Goal: Find specific page/section

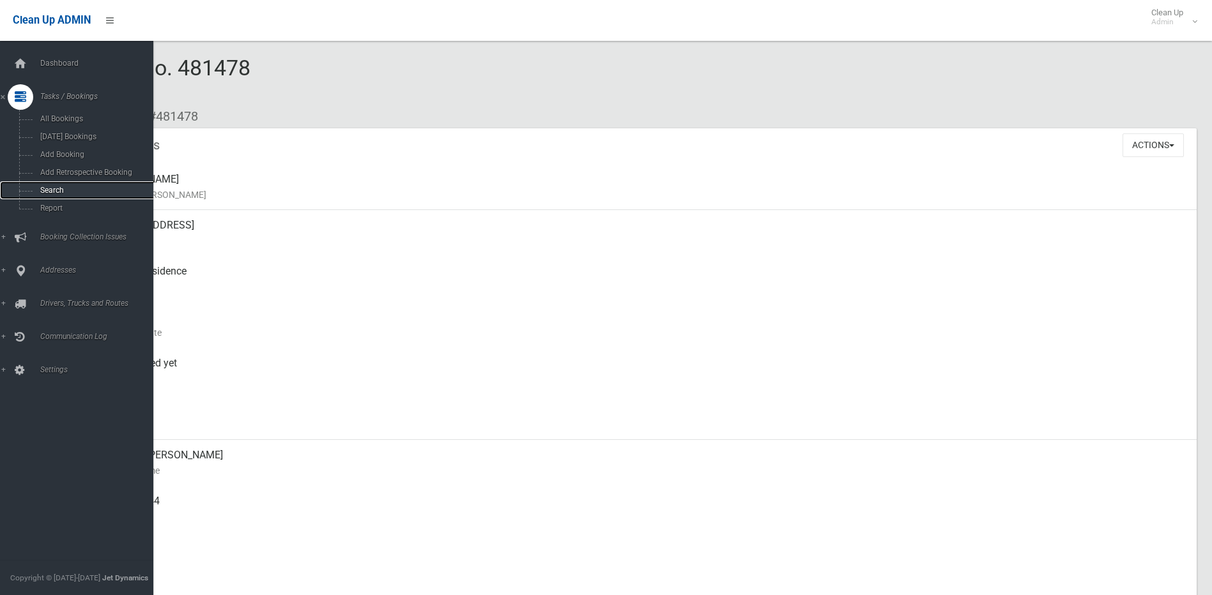
click at [57, 192] on span "Search" at bounding box center [94, 190] width 116 height 9
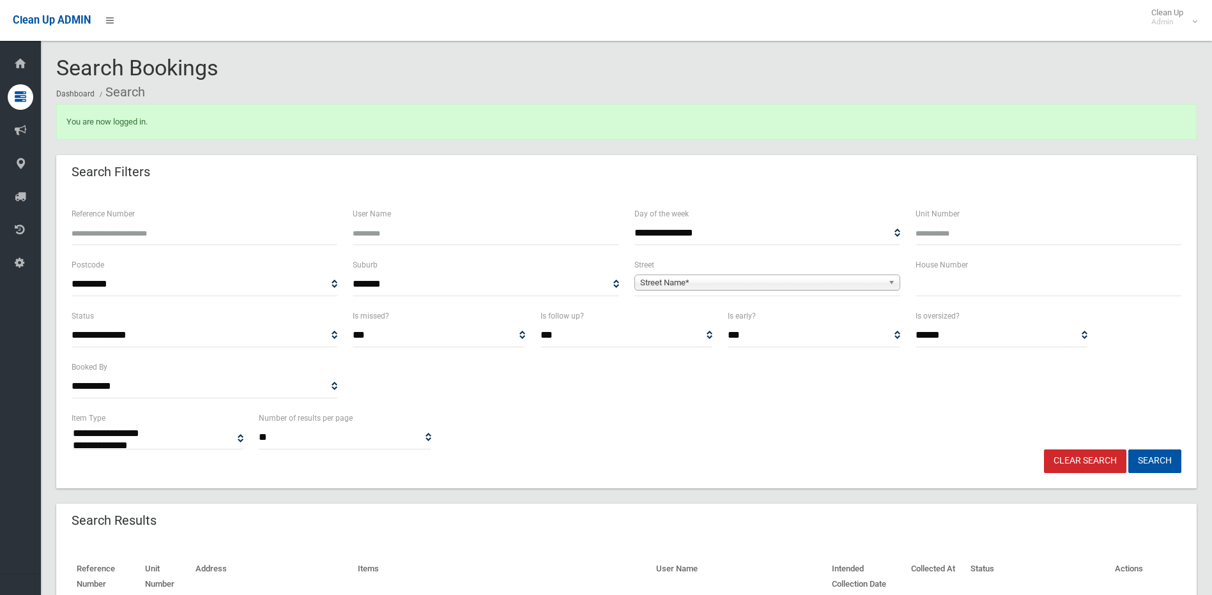
select select
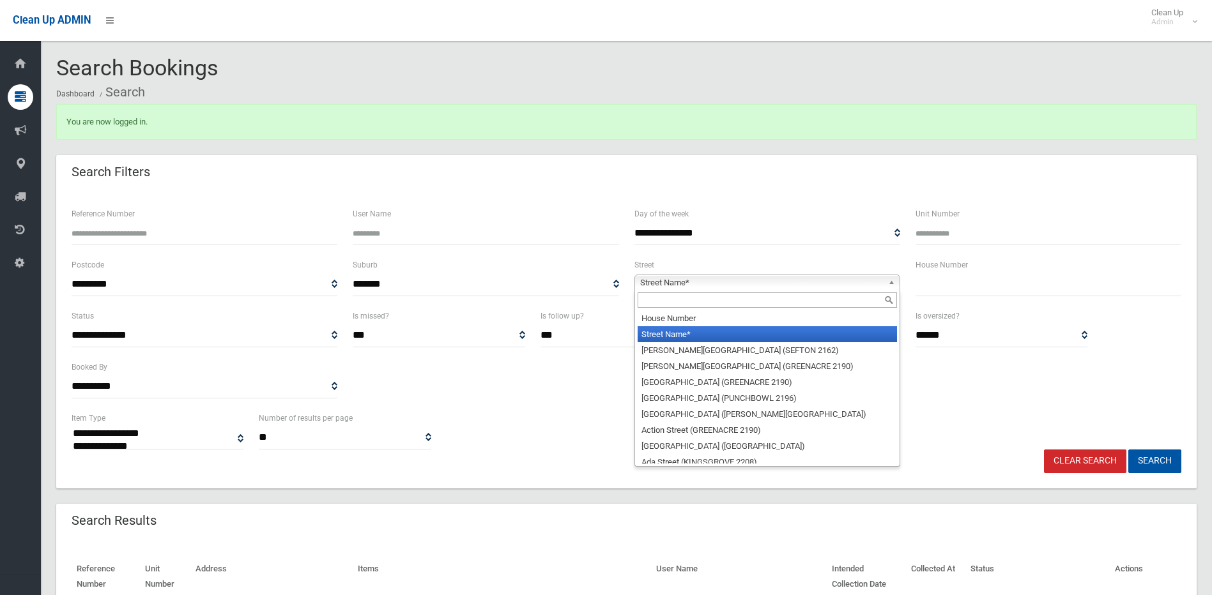
click at [894, 286] on b at bounding box center [894, 282] width 12 height 15
click at [766, 304] on input "text" at bounding box center [767, 300] width 259 height 15
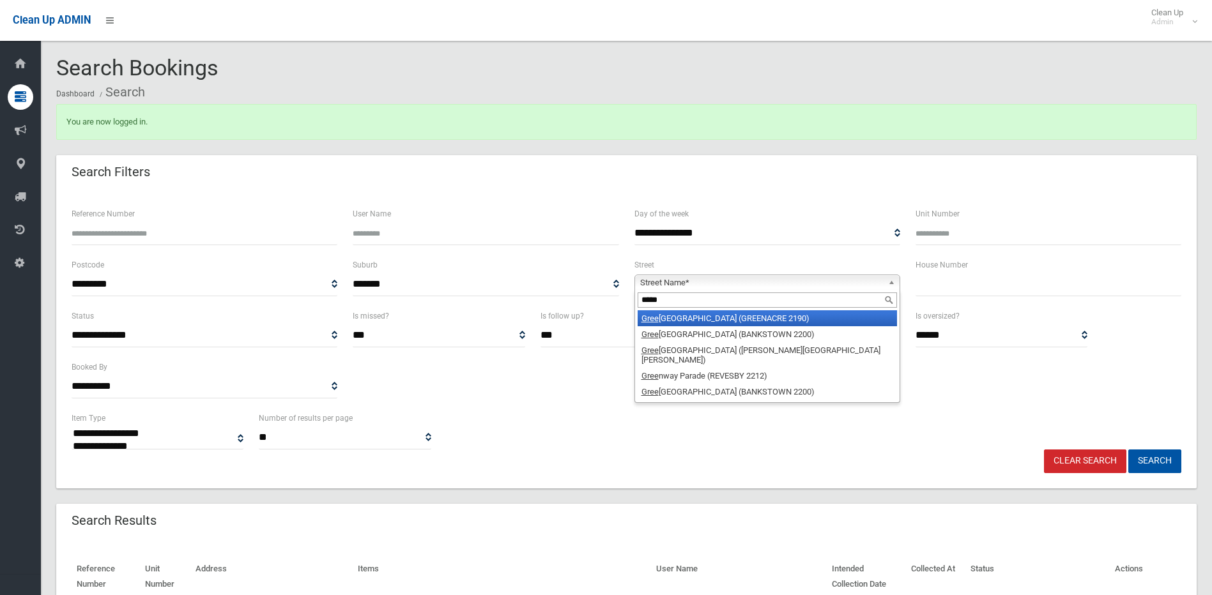
type input "******"
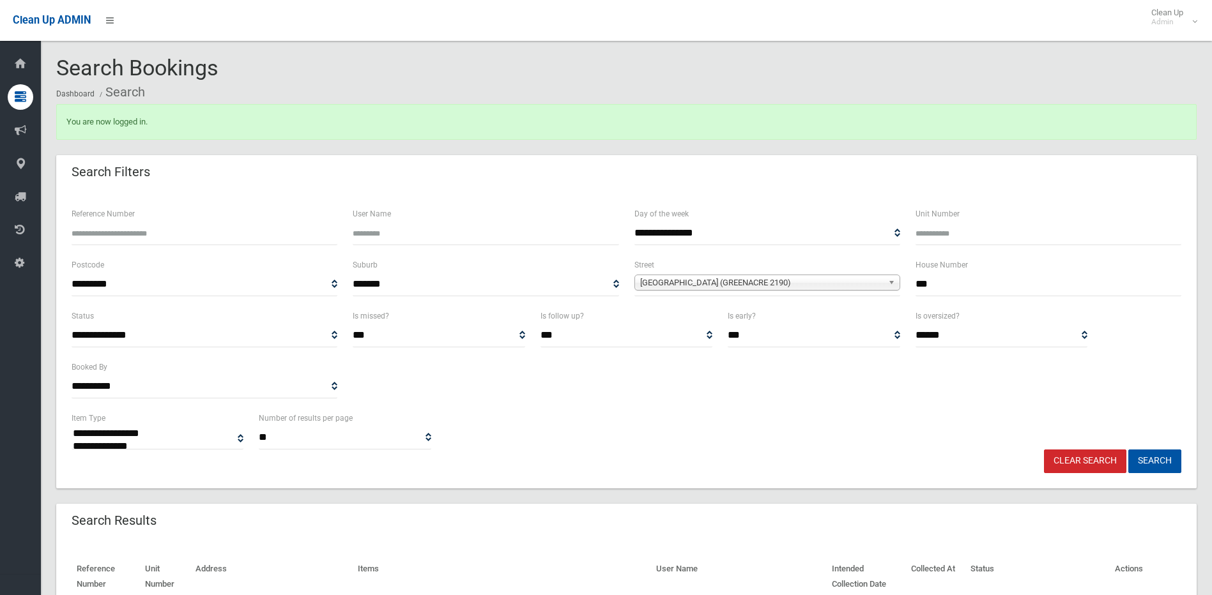
type input "***"
click at [1128, 450] on button "Search" at bounding box center [1154, 462] width 53 height 24
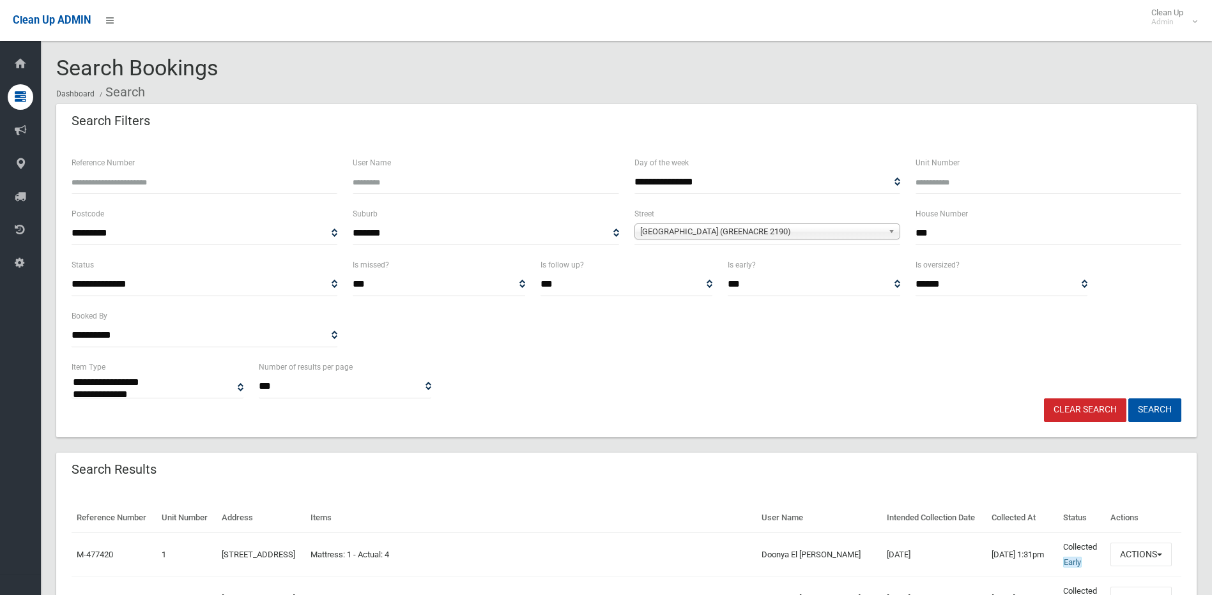
select select
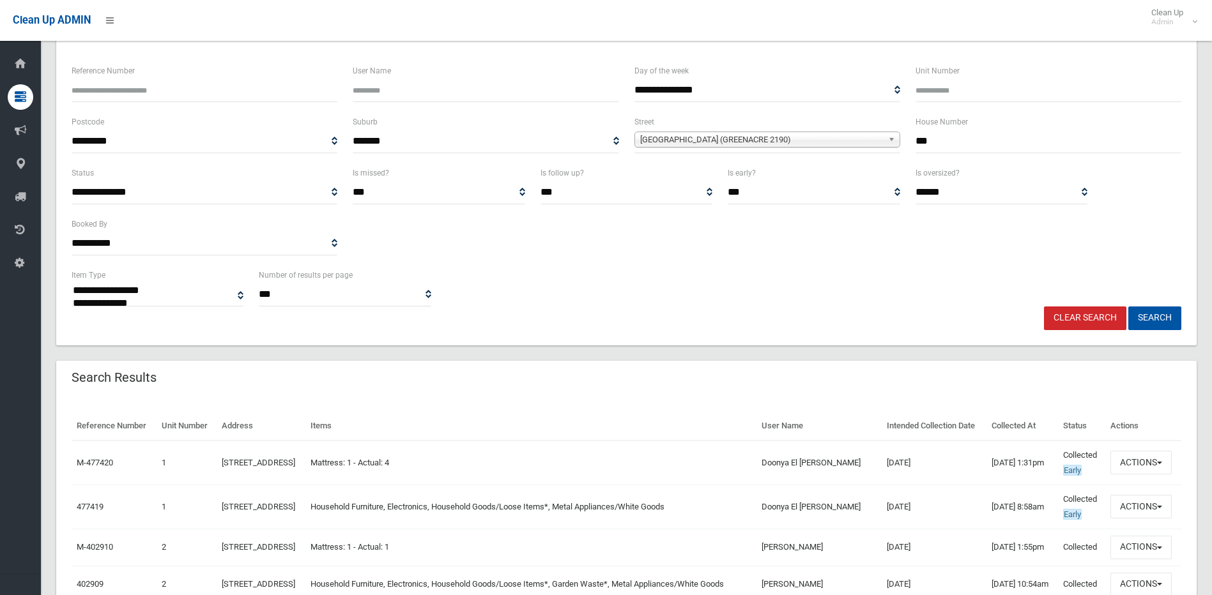
scroll to position [192, 0]
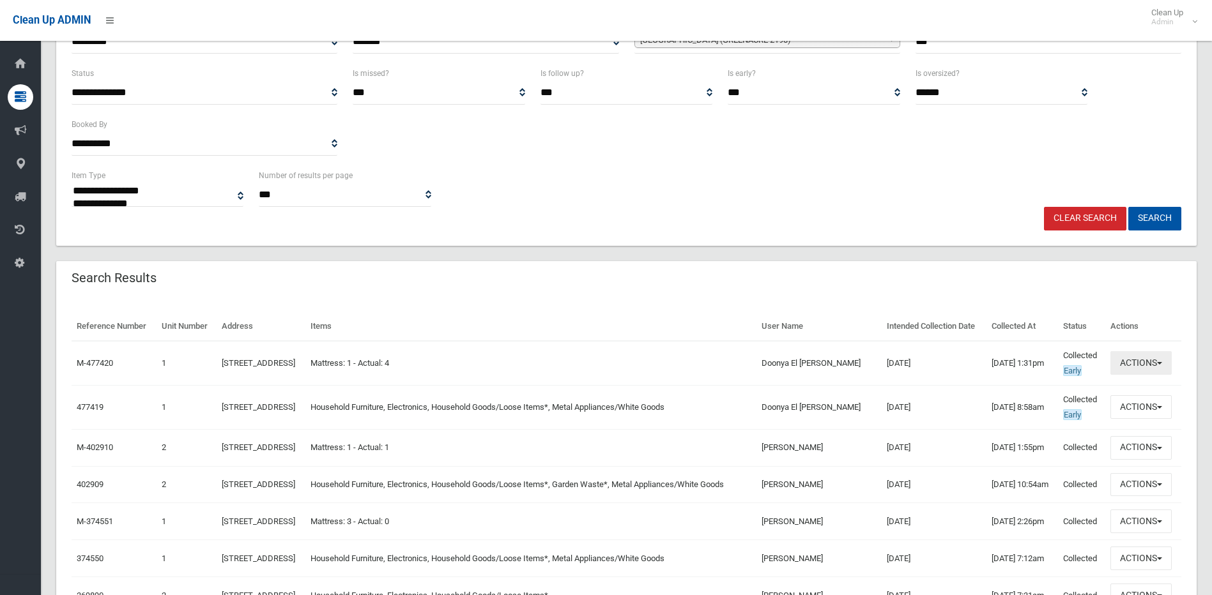
click at [1169, 375] on button "Actions" at bounding box center [1140, 363] width 61 height 24
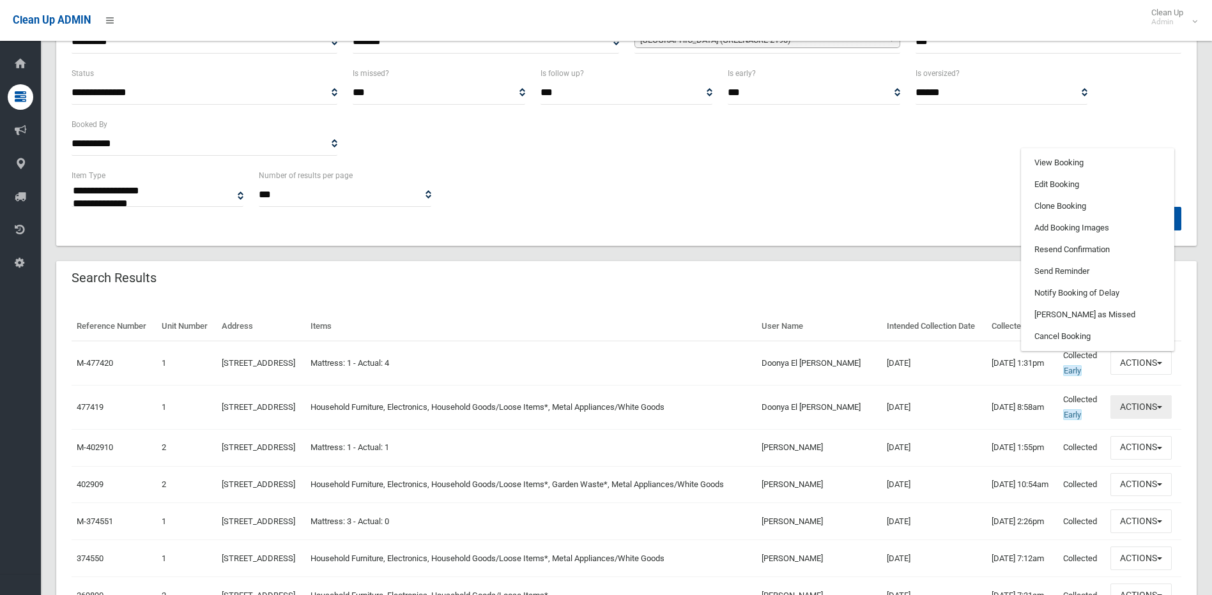
click at [1157, 419] on button "Actions" at bounding box center [1140, 407] width 61 height 24
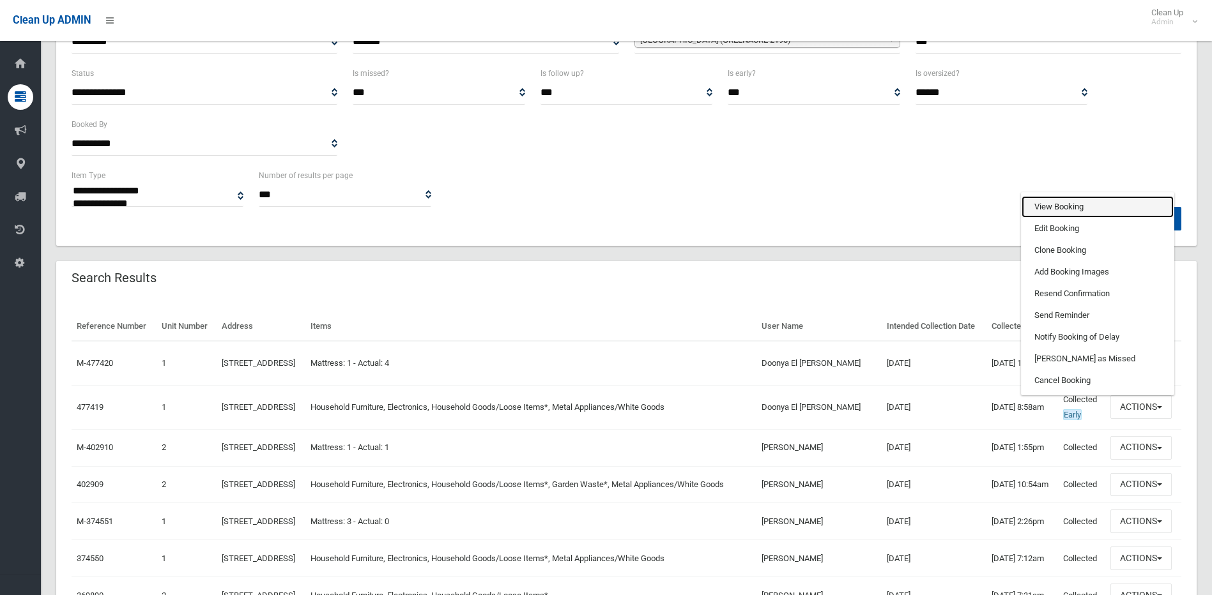
click at [1055, 218] on link "View Booking" at bounding box center [1098, 207] width 152 height 22
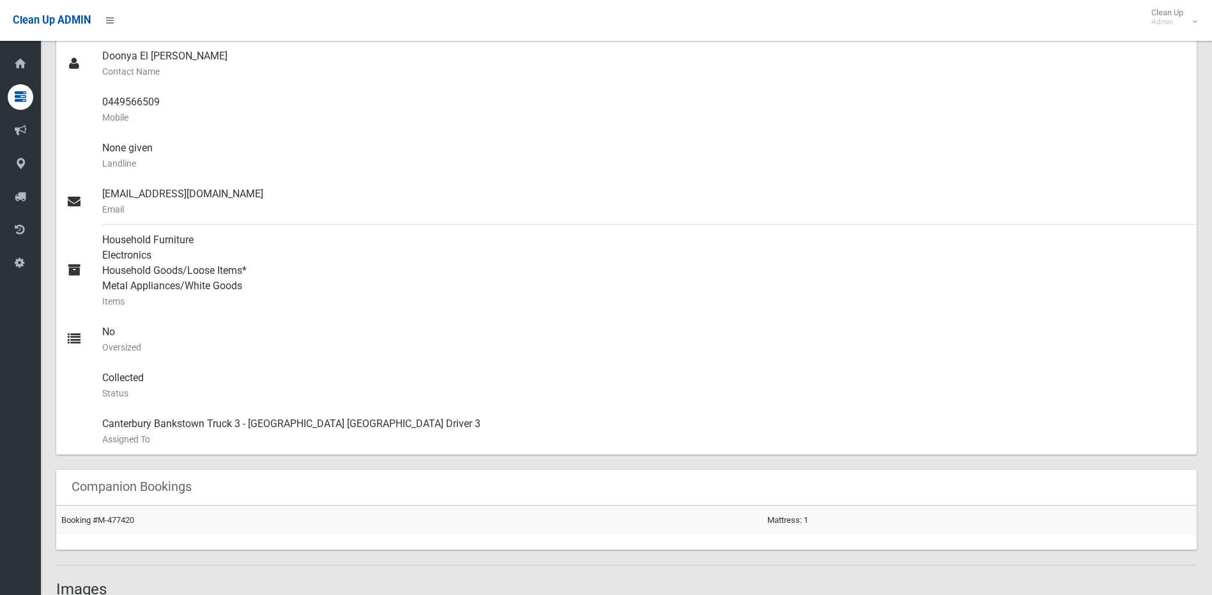
scroll to position [639, 0]
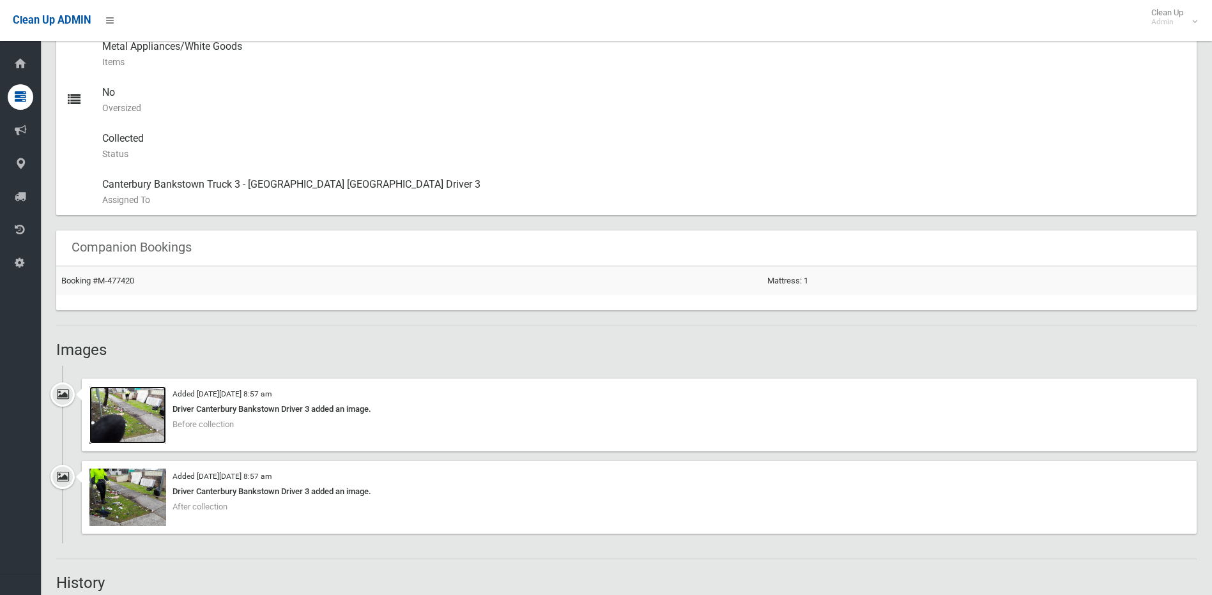
click at [138, 427] on img at bounding box center [127, 416] width 77 height 58
click at [125, 489] on img at bounding box center [127, 498] width 77 height 58
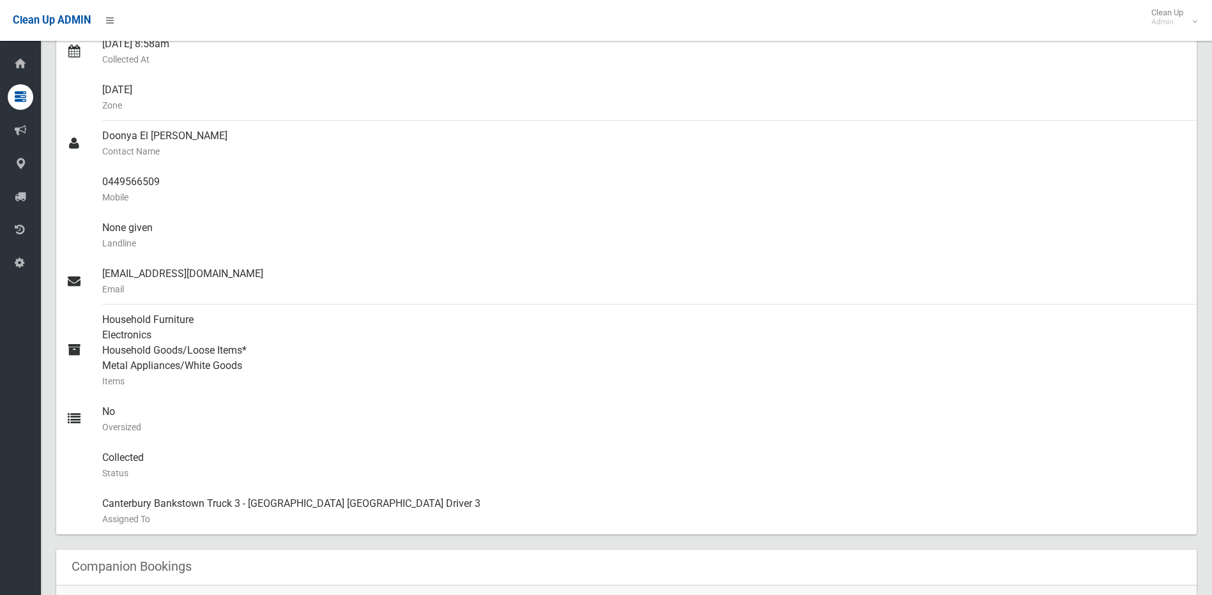
scroll to position [0, 0]
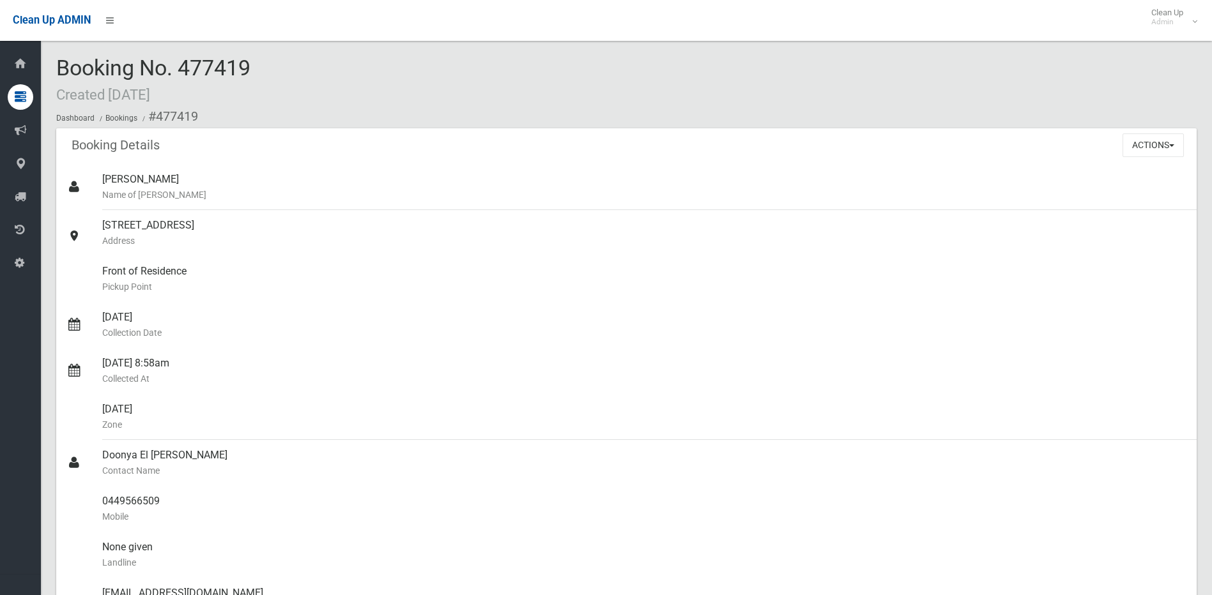
drag, startPoint x: 250, startPoint y: 66, endPoint x: 179, endPoint y: 56, distance: 72.3
click at [179, 56] on span "Booking No. 477419 Created 05/08/2025" at bounding box center [153, 80] width 194 height 50
copy span "477419"
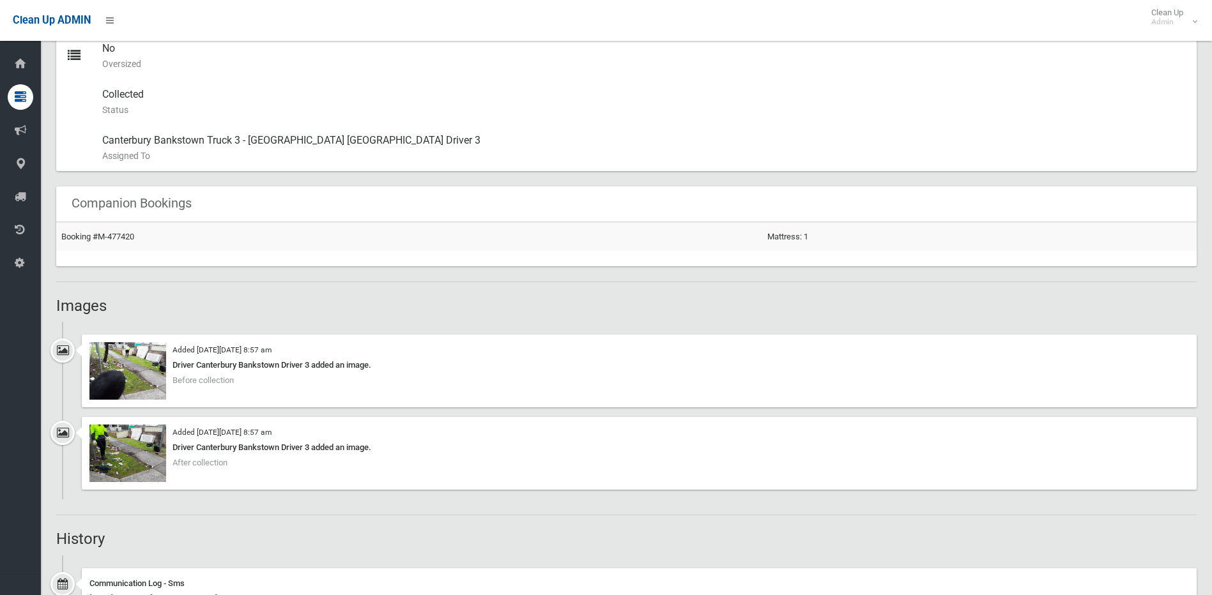
scroll to position [767, 0]
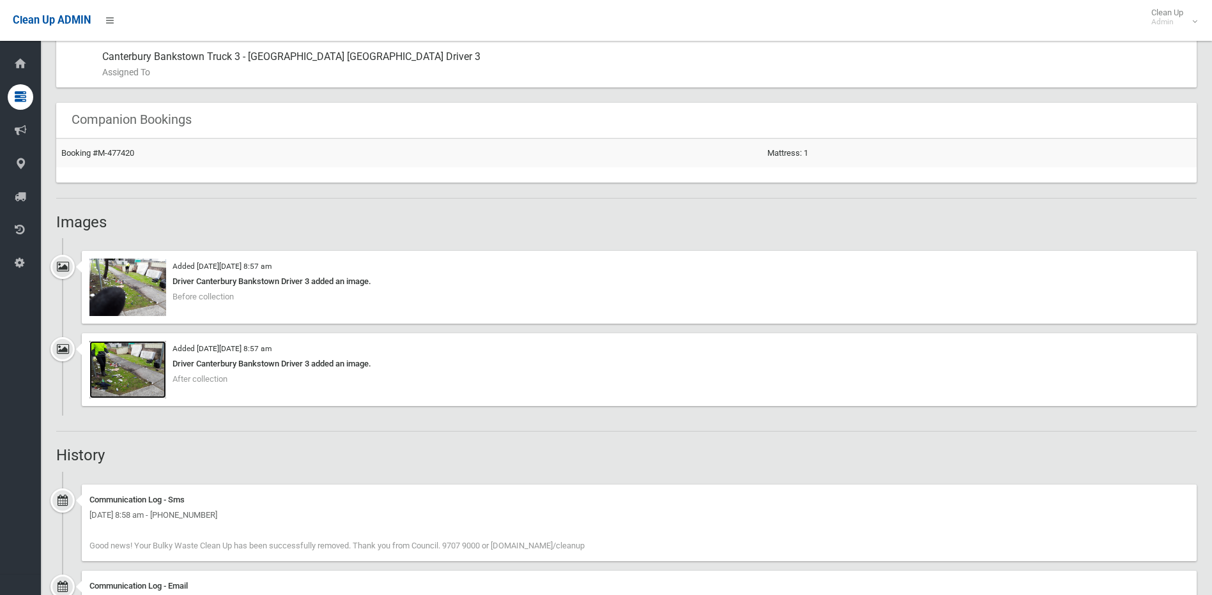
click at [125, 361] on img at bounding box center [127, 370] width 77 height 58
